Goal: Answer question/provide support

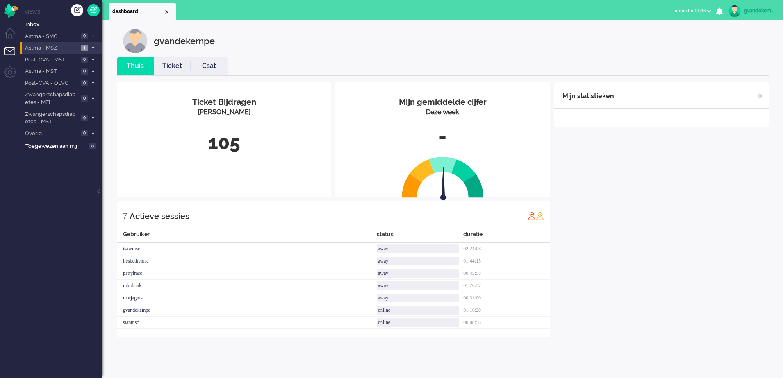
click at [96, 49] on li "Astma - MSZ 1" at bounding box center [62, 48] width 82 height 12
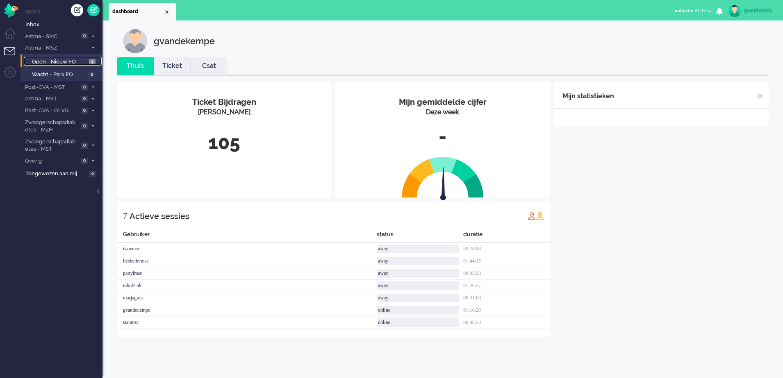
click at [87, 59] on link "Open - Nieuw FO 1" at bounding box center [63, 61] width 78 height 9
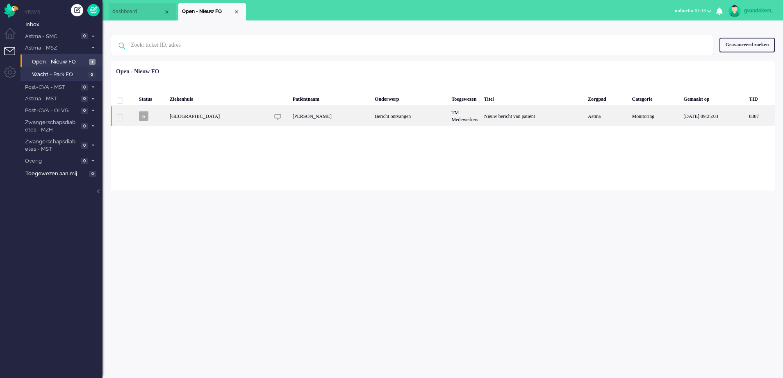
click at [484, 120] on div "Nieuw bericht van patiënt" at bounding box center [533, 116] width 104 height 20
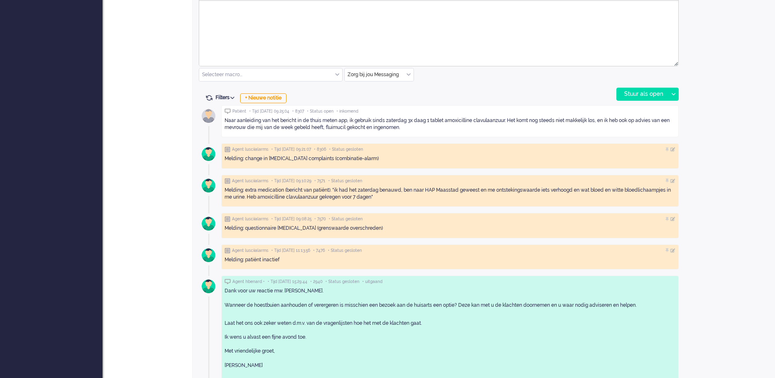
scroll to position [435, 0]
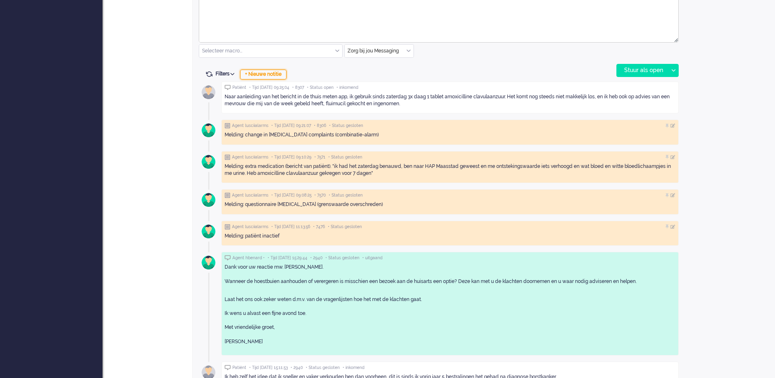
click at [273, 77] on div "+ Nieuwe notitie" at bounding box center [263, 75] width 46 height 10
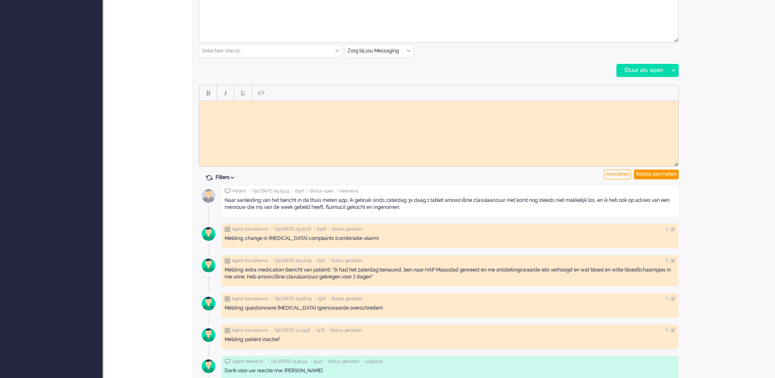
scroll to position [0, 0]
click at [260, 112] on html at bounding box center [438, 107] width 479 height 13
click at [661, 176] on div "Notitie aanmaken" at bounding box center [656, 175] width 45 height 10
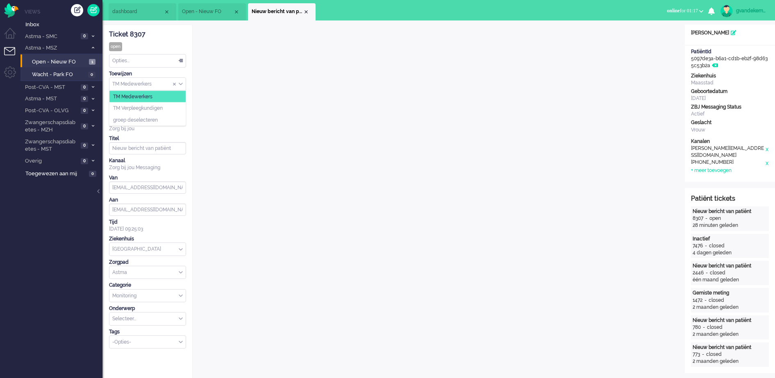
click at [180, 88] on input "Assign Group" at bounding box center [147, 84] width 76 height 13
click at [175, 107] on li "TM Verpleegkundigen" at bounding box center [147, 109] width 76 height 12
click at [306, 12] on div "Close tab" at bounding box center [306, 12] width 7 height 7
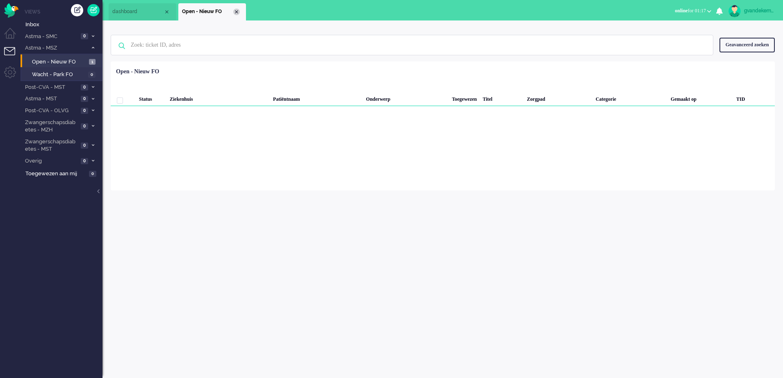
click at [239, 14] on div "Close tab" at bounding box center [236, 12] width 7 height 7
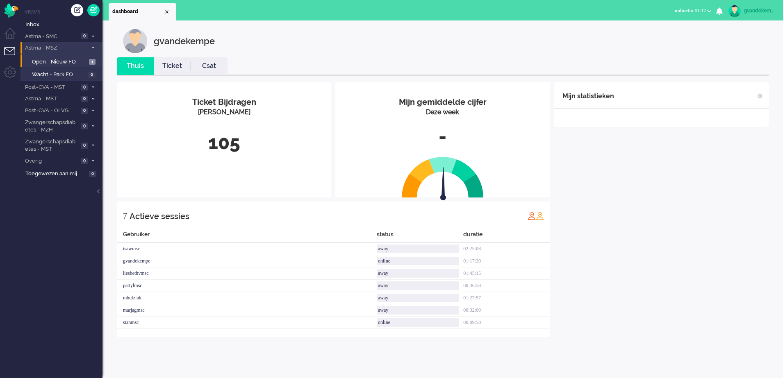
click at [92, 50] on span at bounding box center [93, 48] width 6 height 5
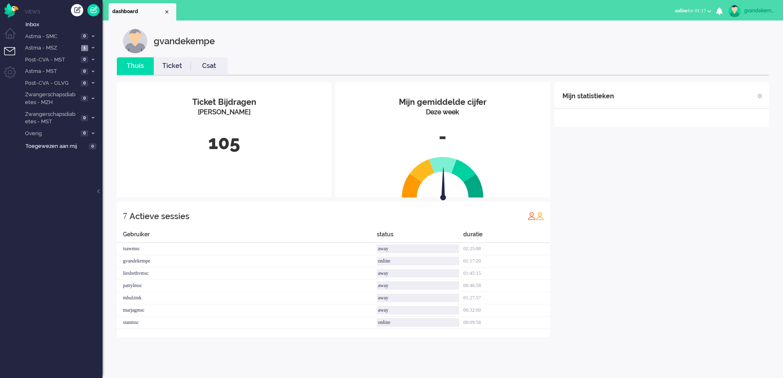
click at [612, 186] on div "Mijn statistieken + Statistieken toevoegen Bel tijd (gemiddelde dag) Wrapup tij…" at bounding box center [661, 209] width 214 height 255
